Goal: Information Seeking & Learning: Learn about a topic

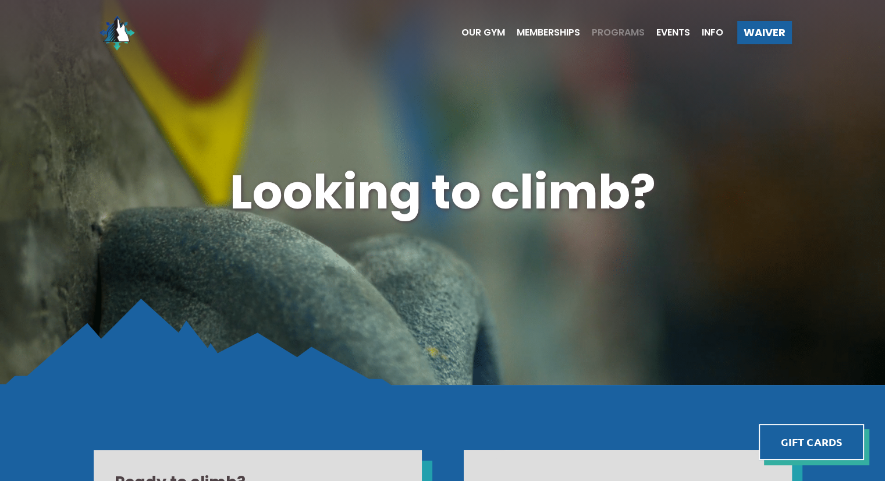
click at [618, 31] on span "Programs" at bounding box center [618, 32] width 53 height 9
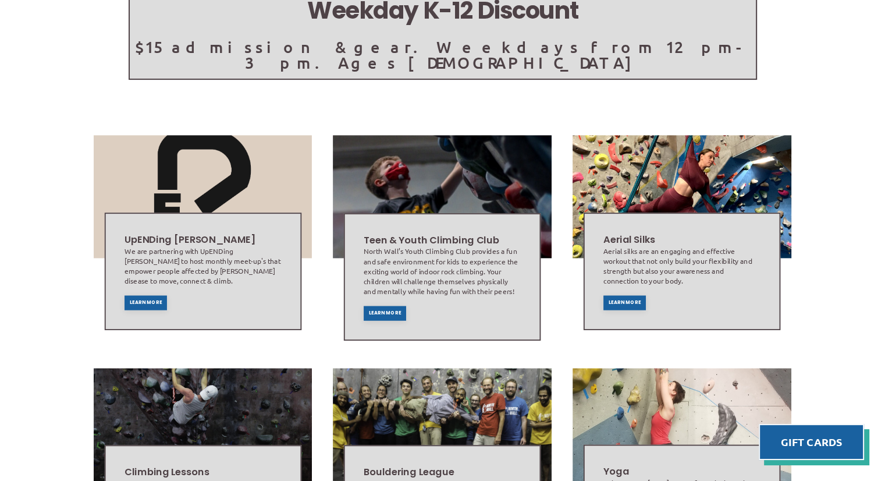
scroll to position [303, 0]
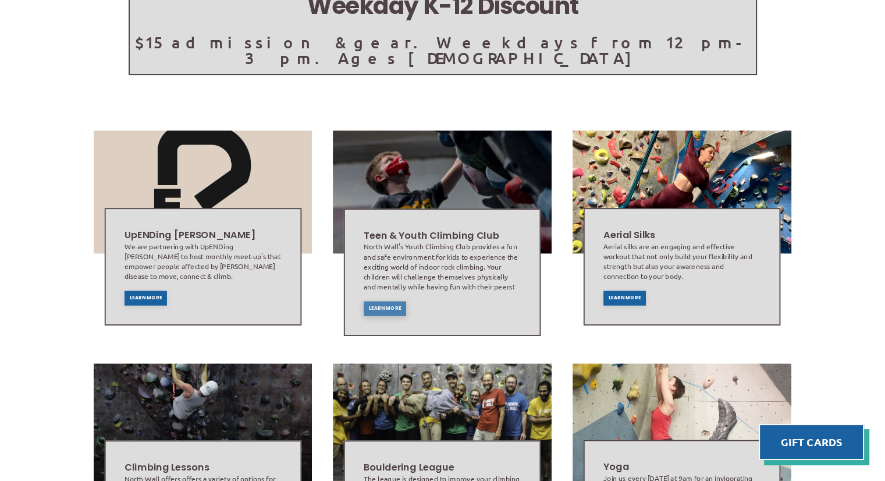
click at [377, 306] on span "Learn More" at bounding box center [385, 308] width 33 height 5
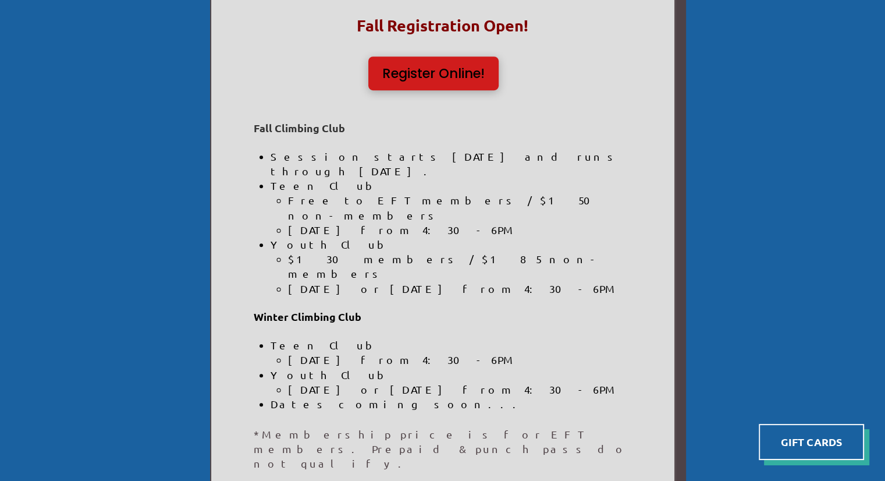
scroll to position [652, 0]
